Goal: Information Seeking & Learning: Learn about a topic

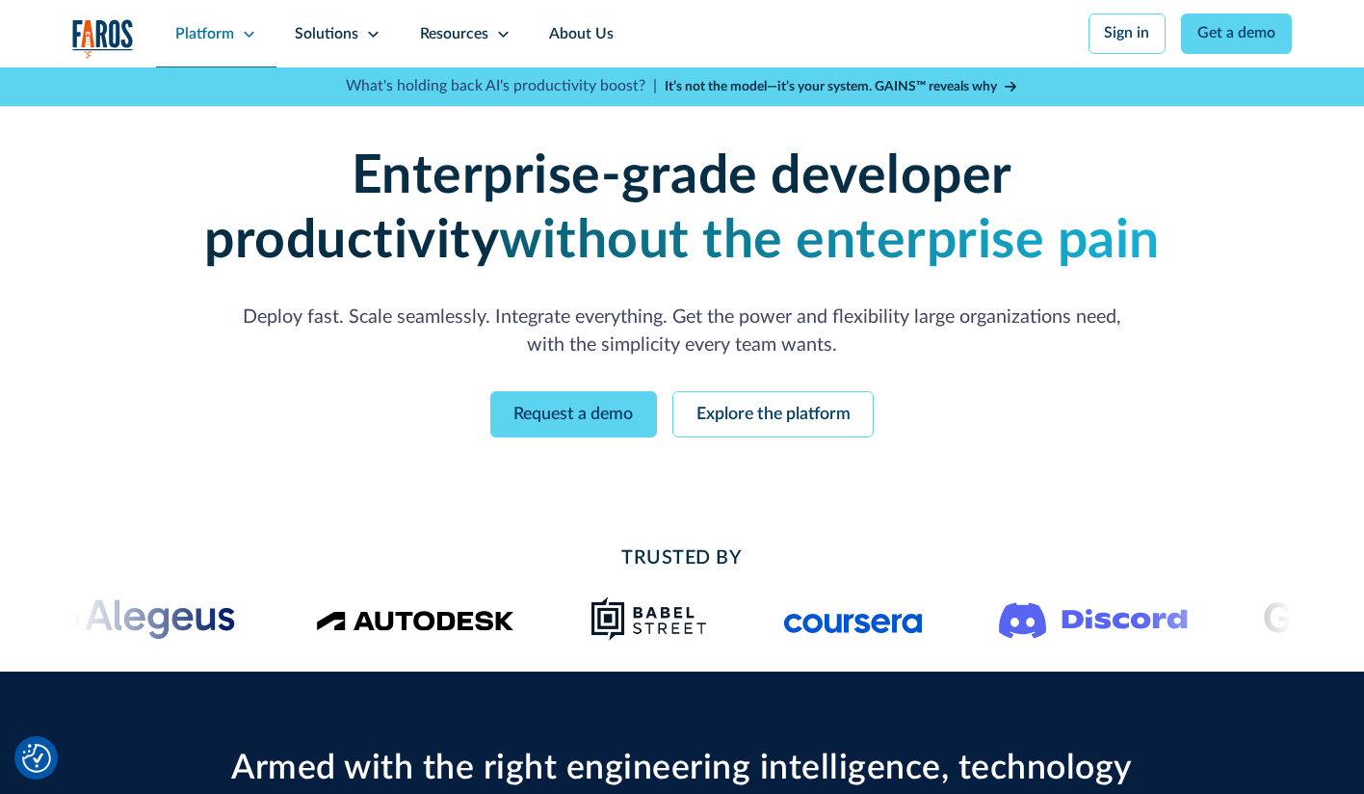
click at [236, 33] on div "Platform" at bounding box center [215, 33] width 119 height 67
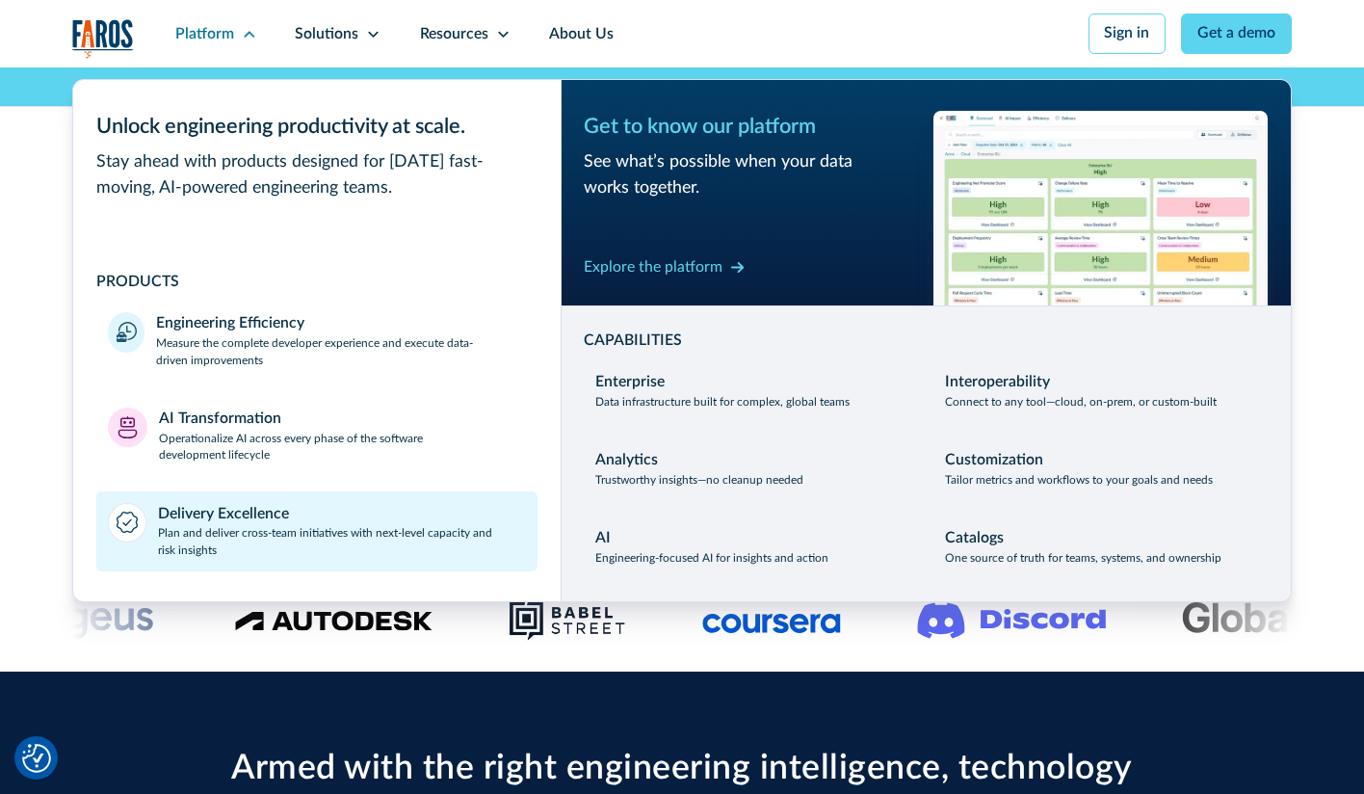
click at [237, 503] on div "Delivery Excellence" at bounding box center [223, 514] width 131 height 23
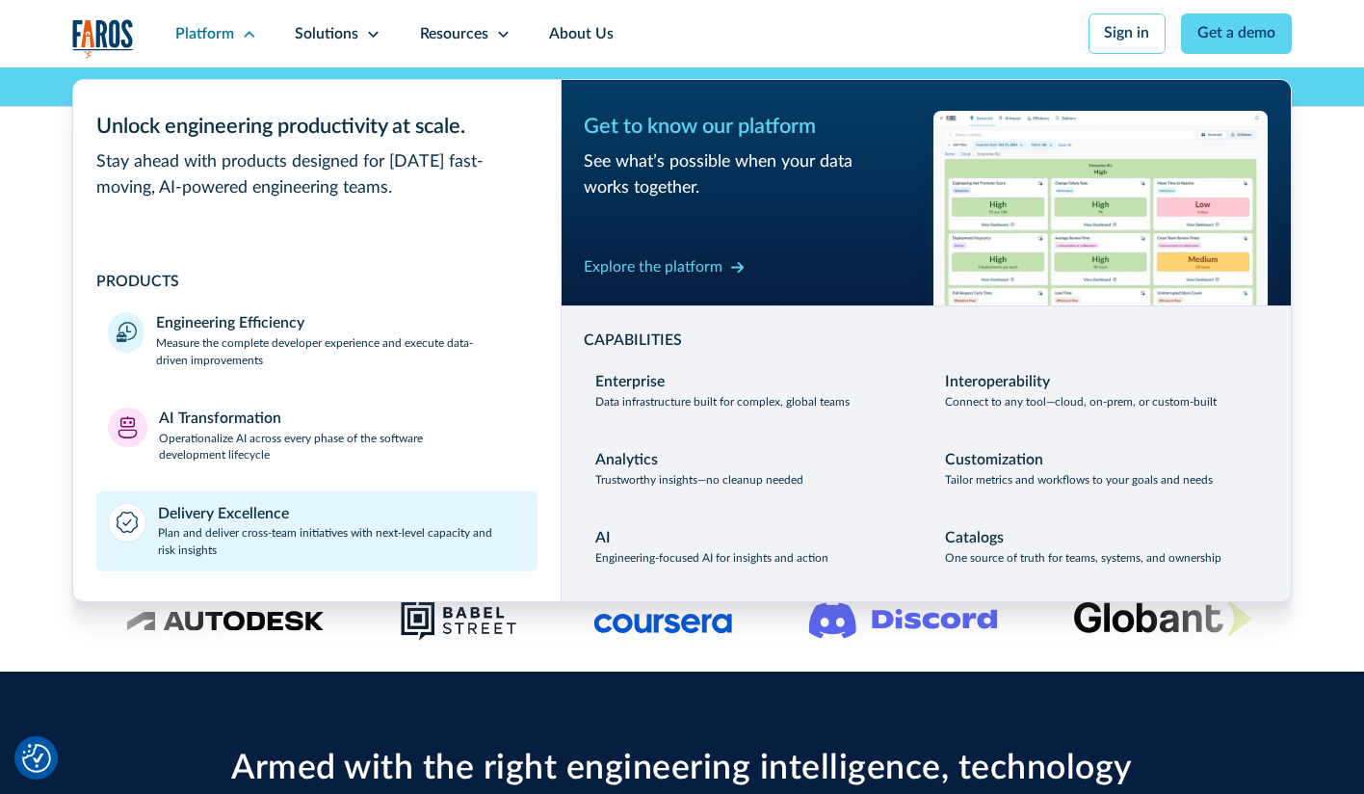
click at [299, 516] on div "Delivery Excellence Plan and deliver cross-team initiatives with next-level cap…" at bounding box center [342, 531] width 368 height 57
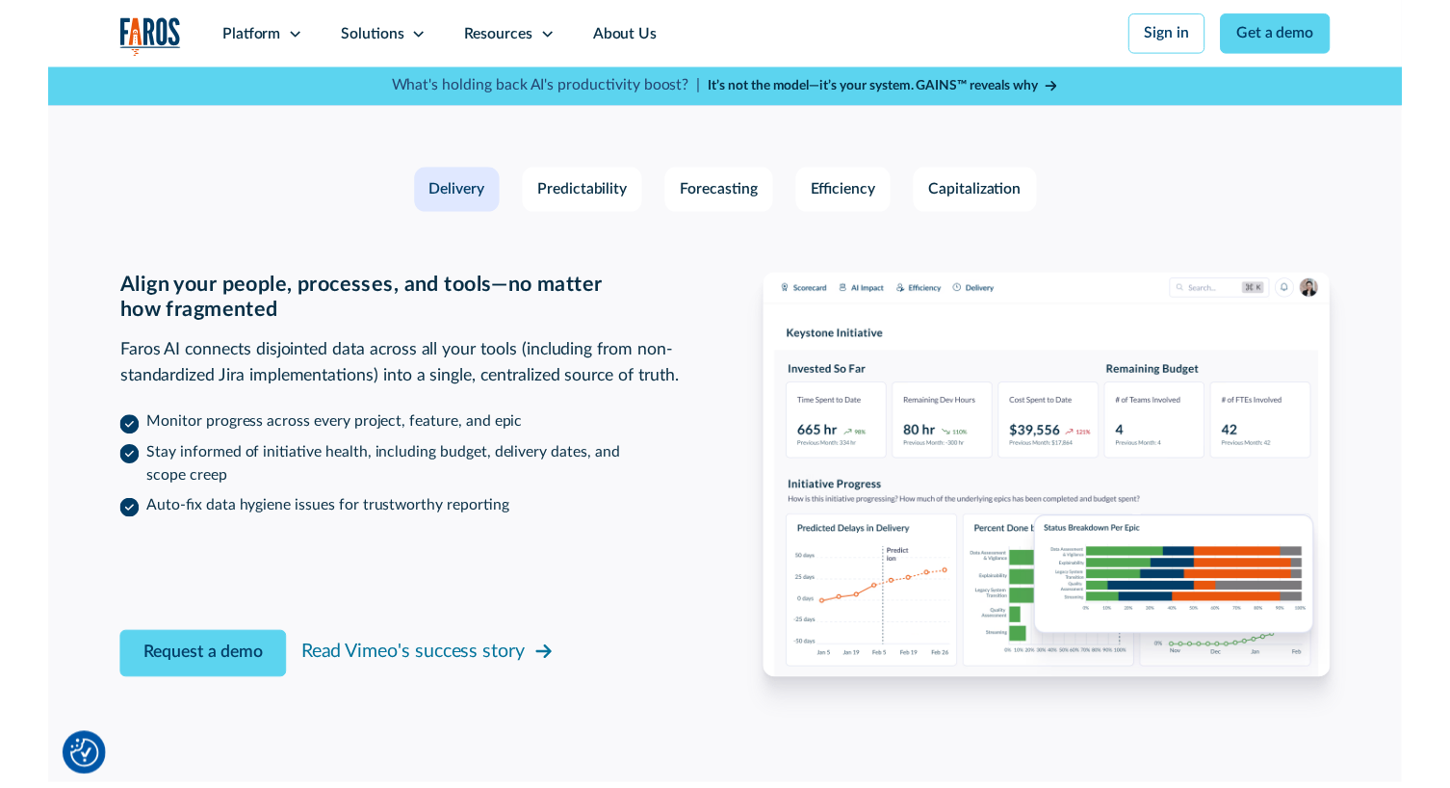
scroll to position [2841, 0]
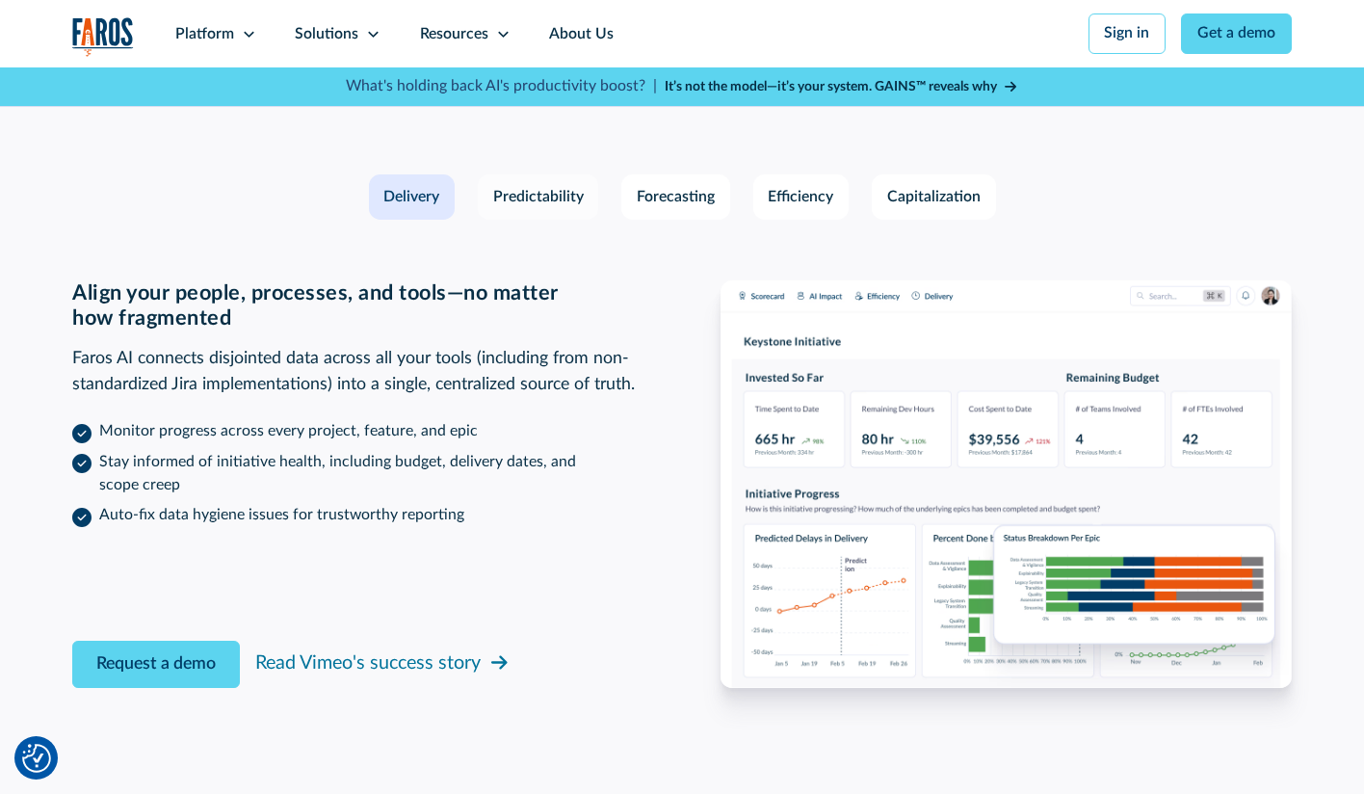
click at [531, 195] on div "Predictability" at bounding box center [538, 197] width 91 height 23
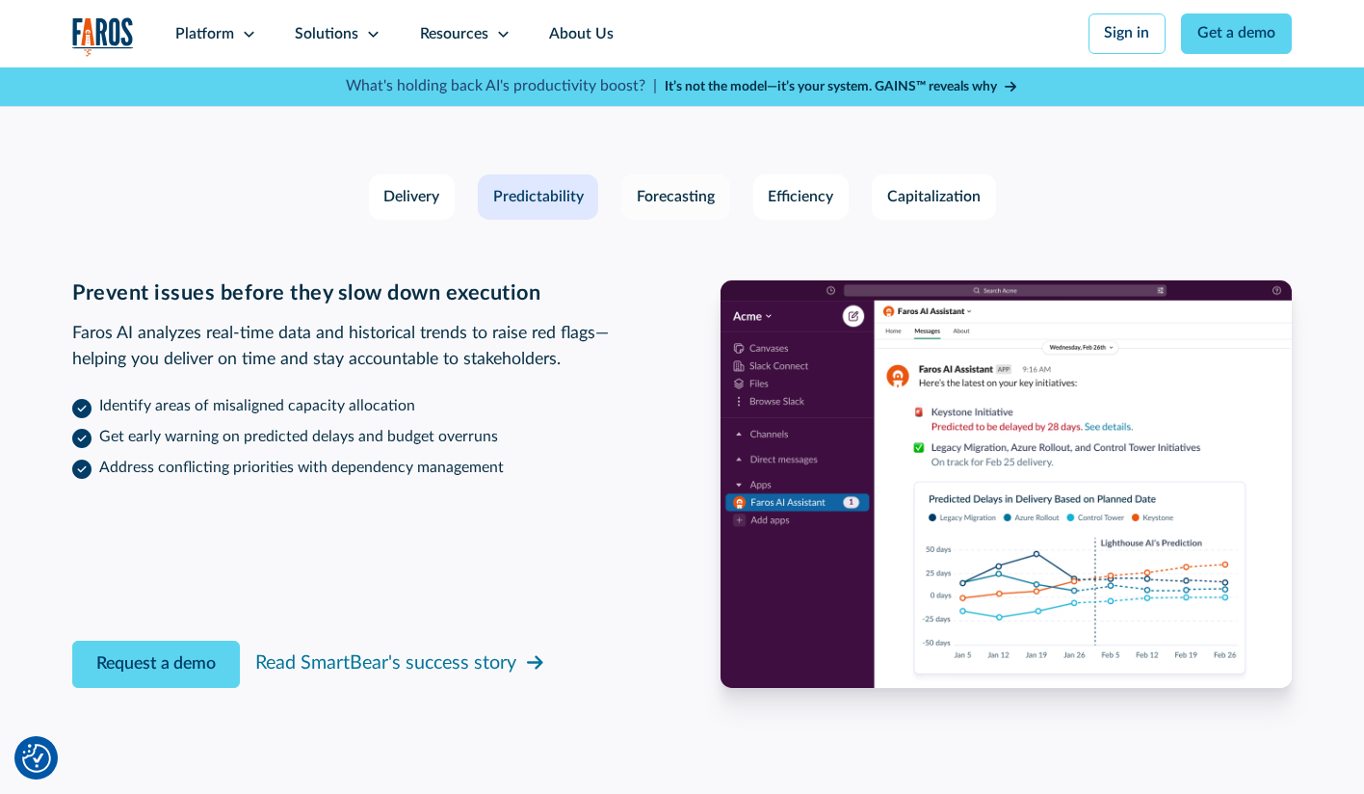
click at [652, 216] on link "Forecasting" at bounding box center [675, 196] width 109 height 45
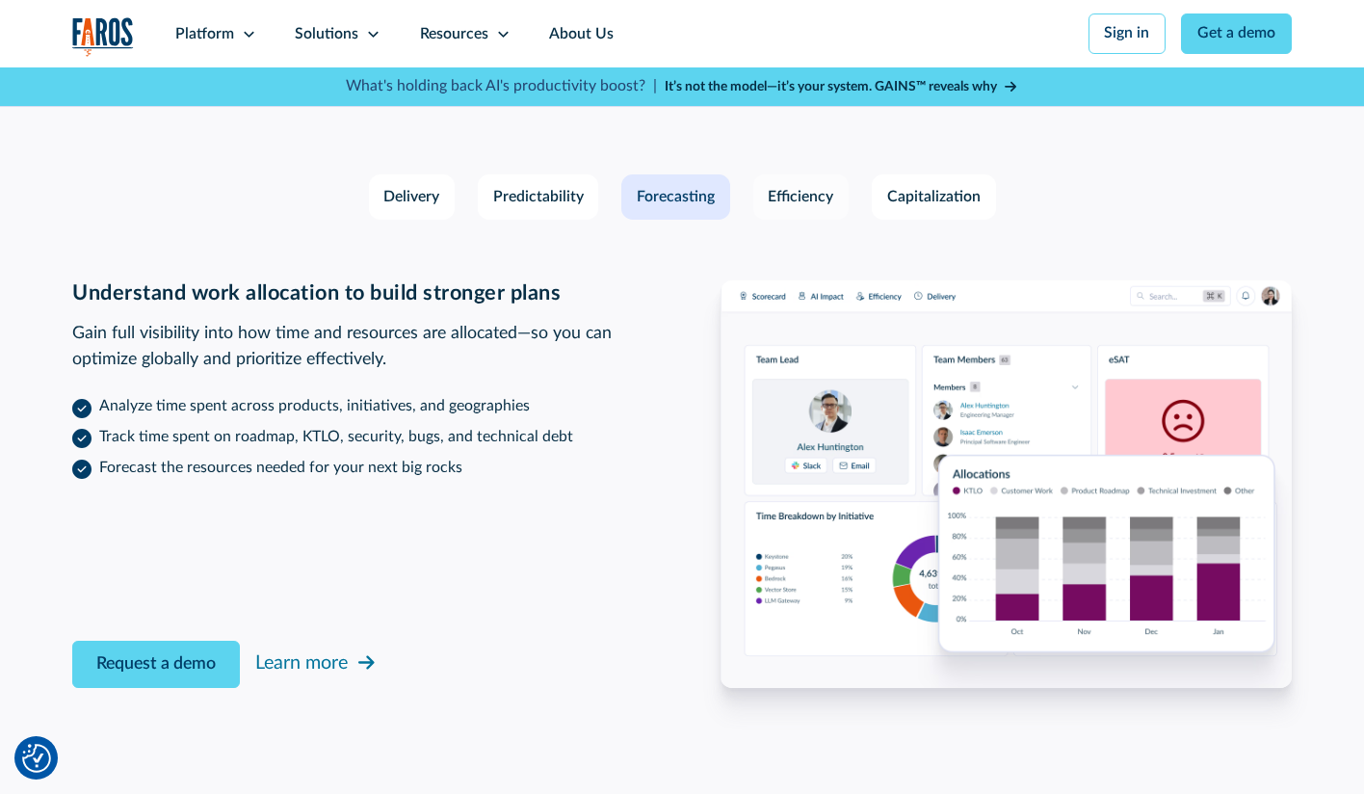
click at [796, 212] on link "Efficiency" at bounding box center [801, 196] width 96 height 45
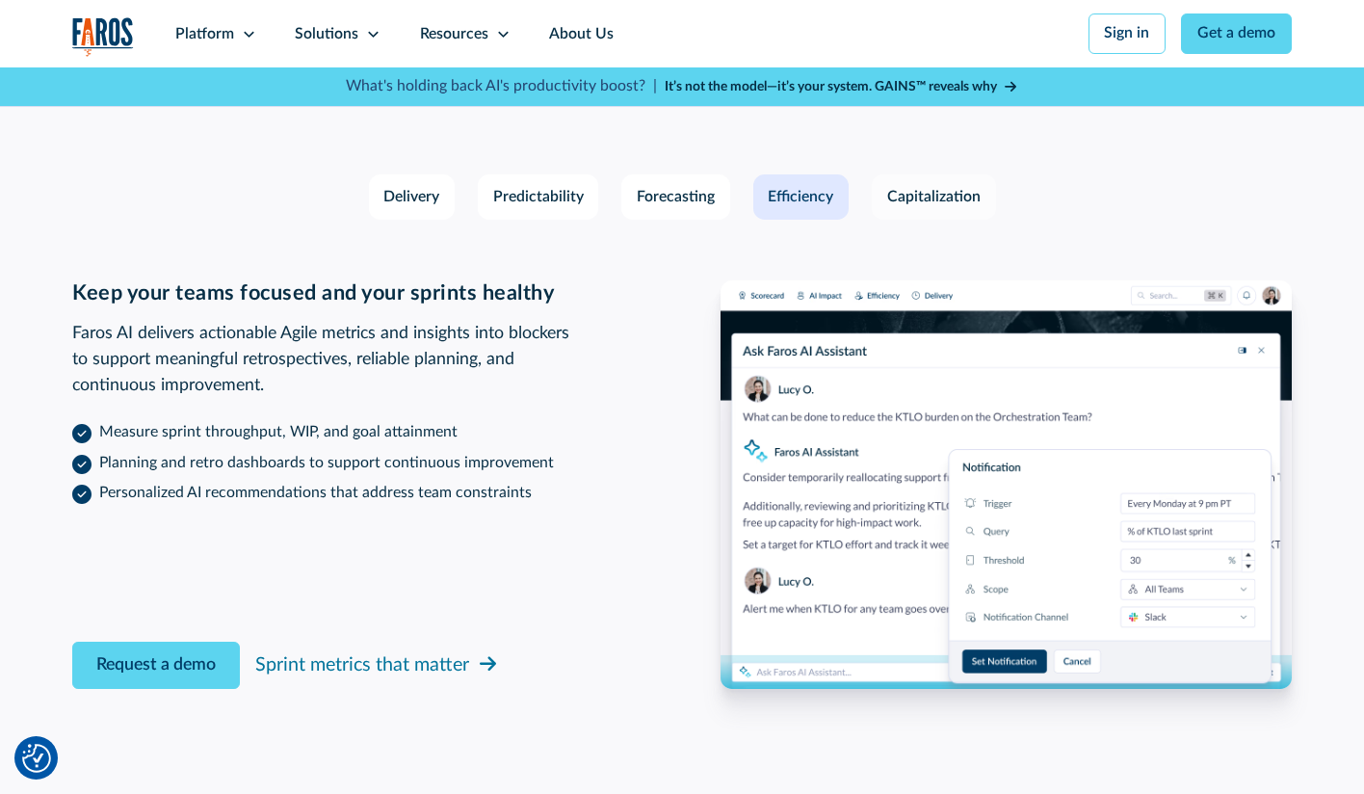
click at [905, 206] on div "Capitalization" at bounding box center [933, 197] width 93 height 23
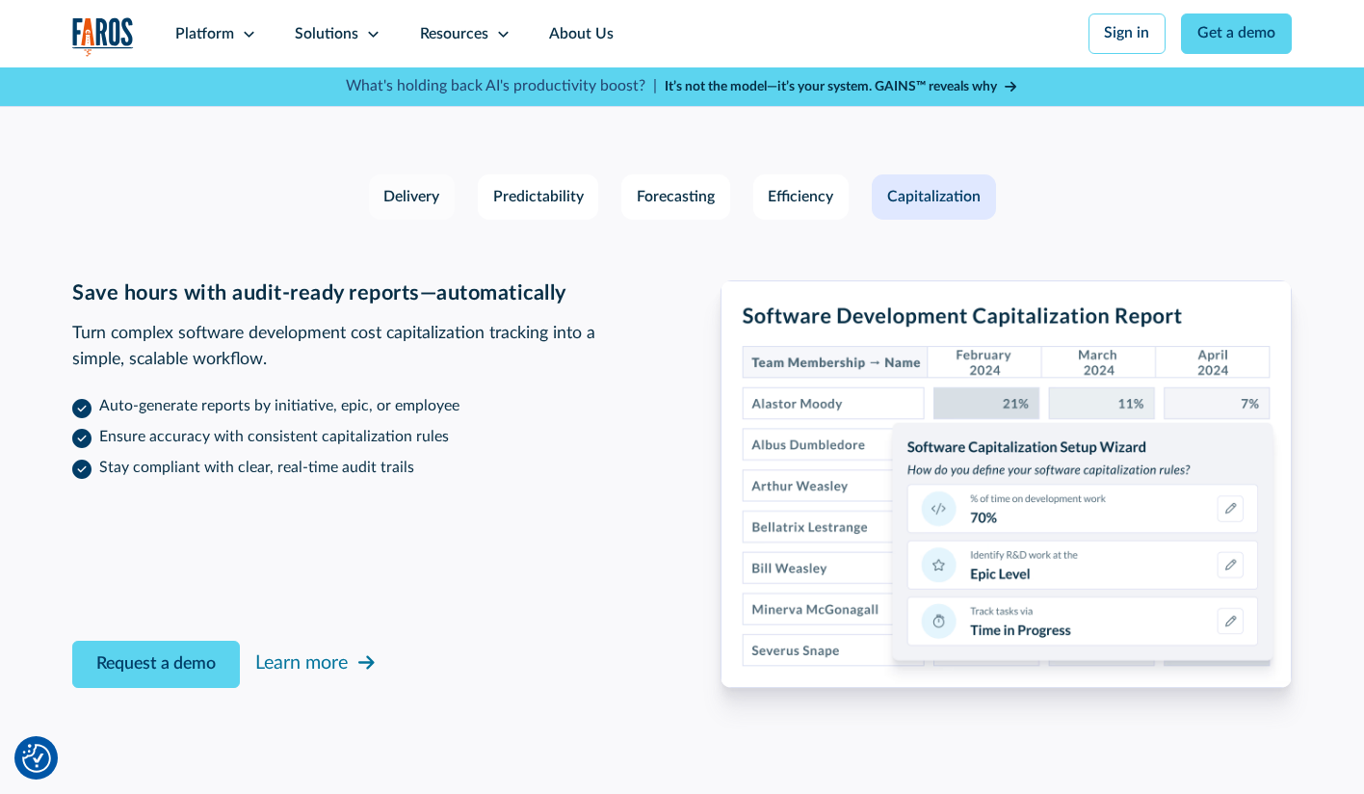
click at [443, 188] on link "Delivery" at bounding box center [412, 196] width 87 height 45
